Goal: Use online tool/utility: Utilize a website feature to perform a specific function

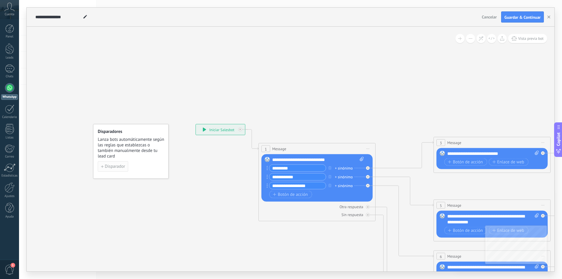
click at [99, 168] on button "Disparador" at bounding box center [113, 166] width 30 height 11
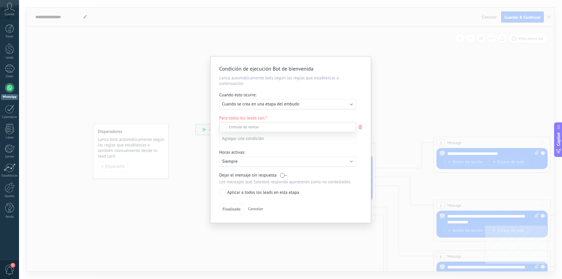
click at [304, 103] on div at bounding box center [290, 139] width 543 height 279
click at [304, 103] on div "Ejecutar: Cuando se crea en una etapa del embudo" at bounding box center [285, 104] width 127 height 6
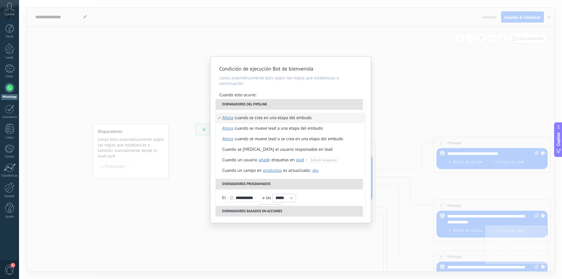
click at [304, 103] on li "Disparadores del pipeline" at bounding box center [289, 104] width 147 height 11
click at [225, 100] on li "Disparadores del pipeline" at bounding box center [289, 104] width 147 height 11
click at [251, 82] on p "Lanza automáticamente bots según las reglas que establezcas a continuación" at bounding box center [290, 80] width 143 height 11
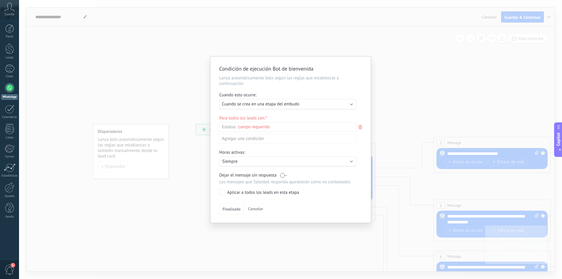
click at [252, 209] on span "Cancelar" at bounding box center [255, 208] width 15 height 5
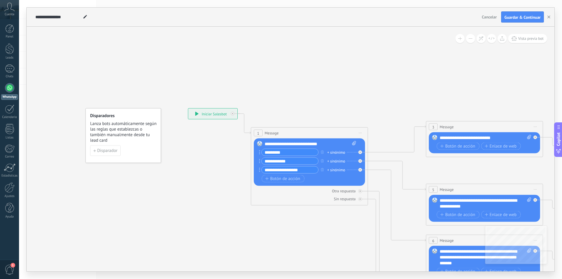
drag, startPoint x: 186, startPoint y: 197, endPoint x: 183, endPoint y: 186, distance: 10.9
click at [183, 186] on icon at bounding box center [498, 254] width 913 height 585
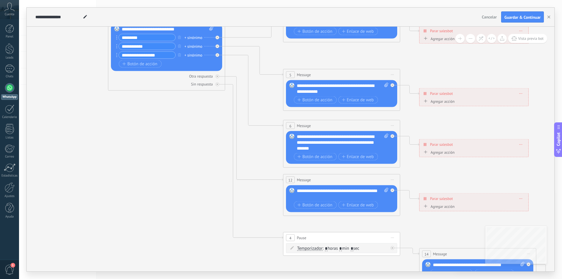
drag, startPoint x: 183, startPoint y: 186, endPoint x: 40, endPoint y: 72, distance: 183.5
click at [40, 72] on icon at bounding box center [355, 139] width 913 height 585
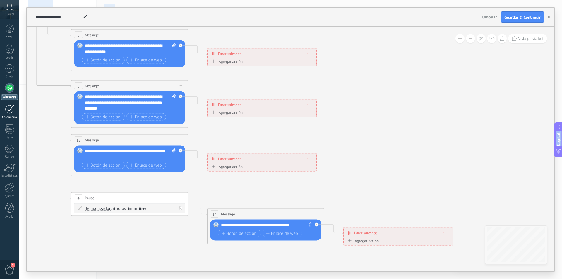
drag, startPoint x: 228, startPoint y: 146, endPoint x: 16, endPoint y: 106, distance: 215.6
click at [16, 106] on body ".abccls-1,.abccls-2{fill-rule:evenodd}.abccls-2{fill:#fff} .abfcls-1{fill:none}…" at bounding box center [281, 139] width 562 height 279
